Goal: Transaction & Acquisition: Obtain resource

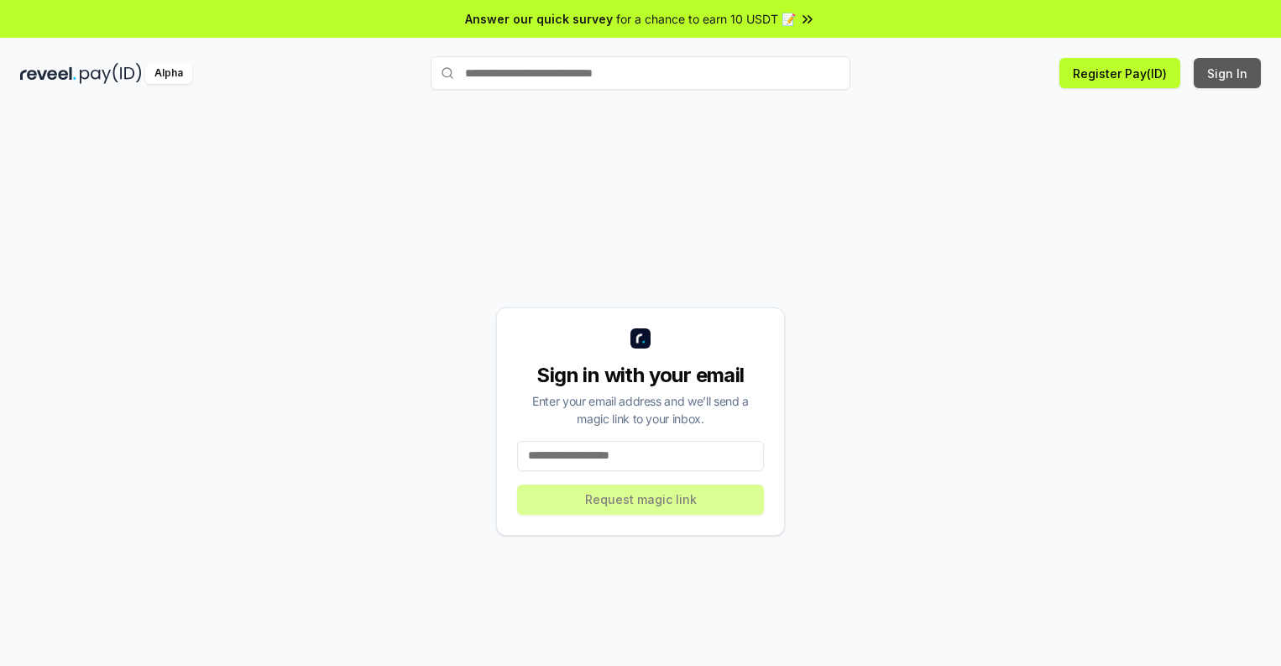
click at [1228, 73] on button "Sign In" at bounding box center [1227, 73] width 67 height 30
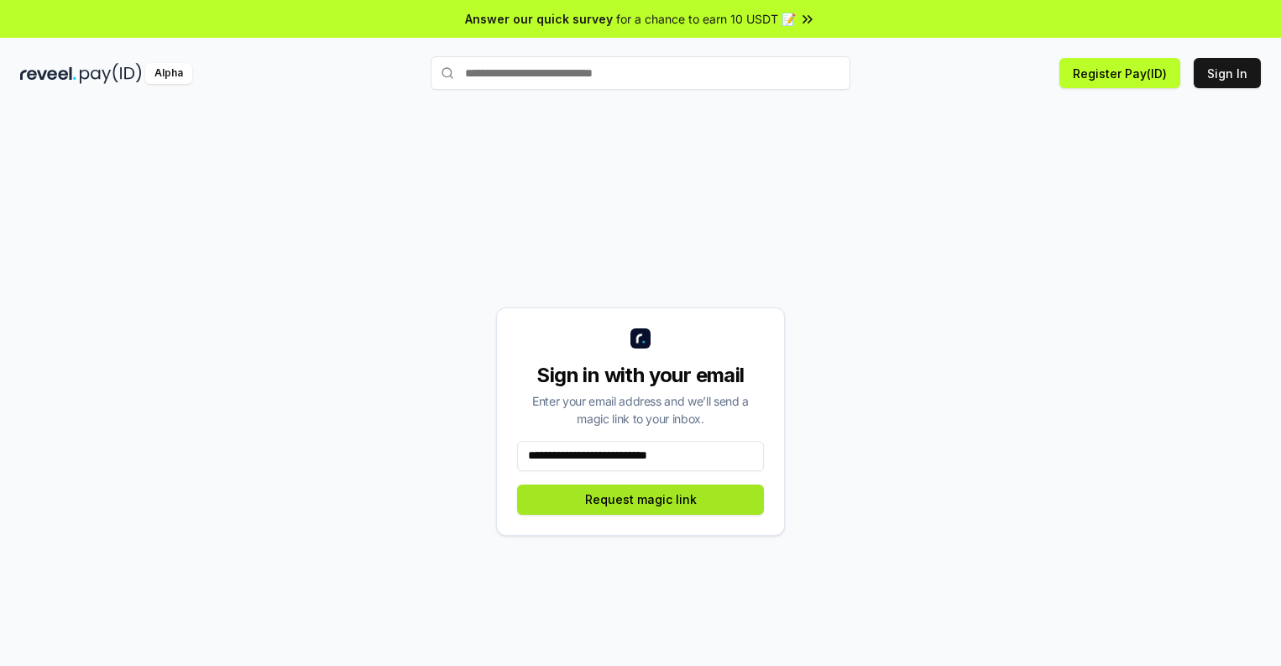
type input "**********"
click at [641, 499] on button "Request magic link" at bounding box center [640, 500] width 247 height 30
